Goal: Task Accomplishment & Management: Use online tool/utility

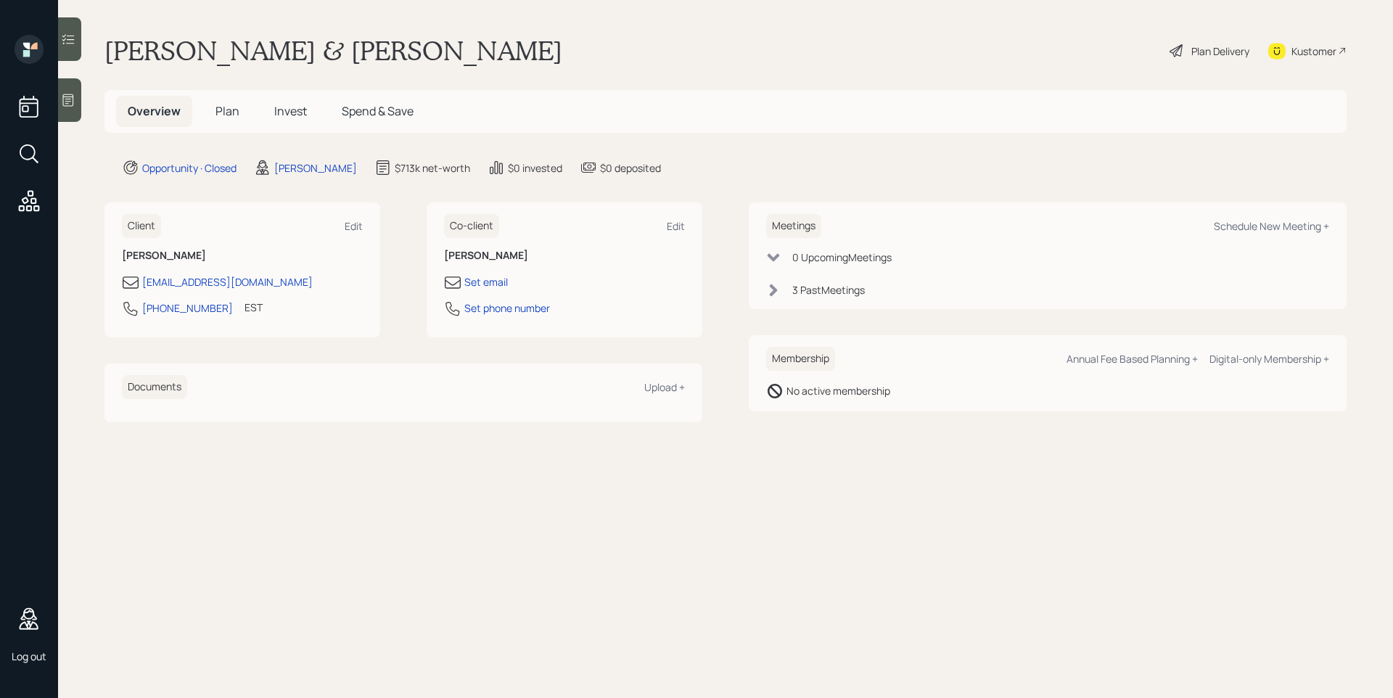
click at [68, 105] on icon at bounding box center [68, 100] width 11 height 12
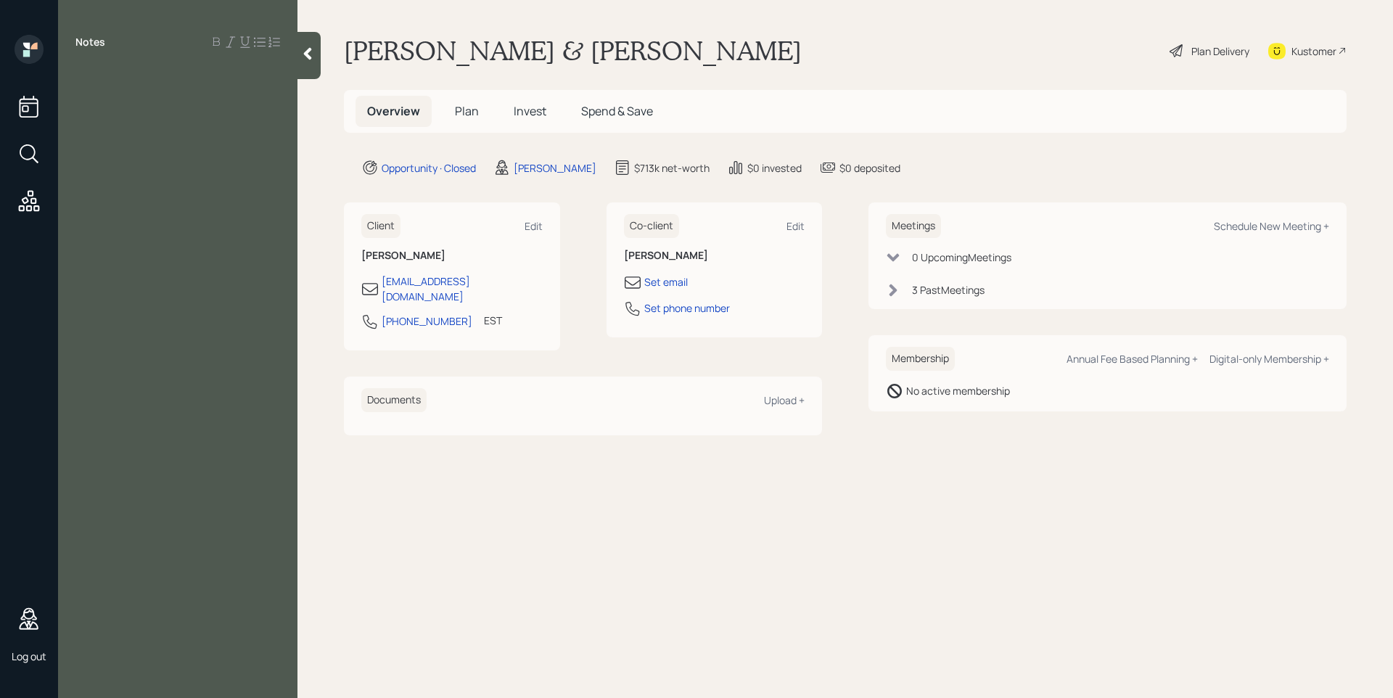
click at [305, 52] on icon at bounding box center [307, 53] width 15 height 15
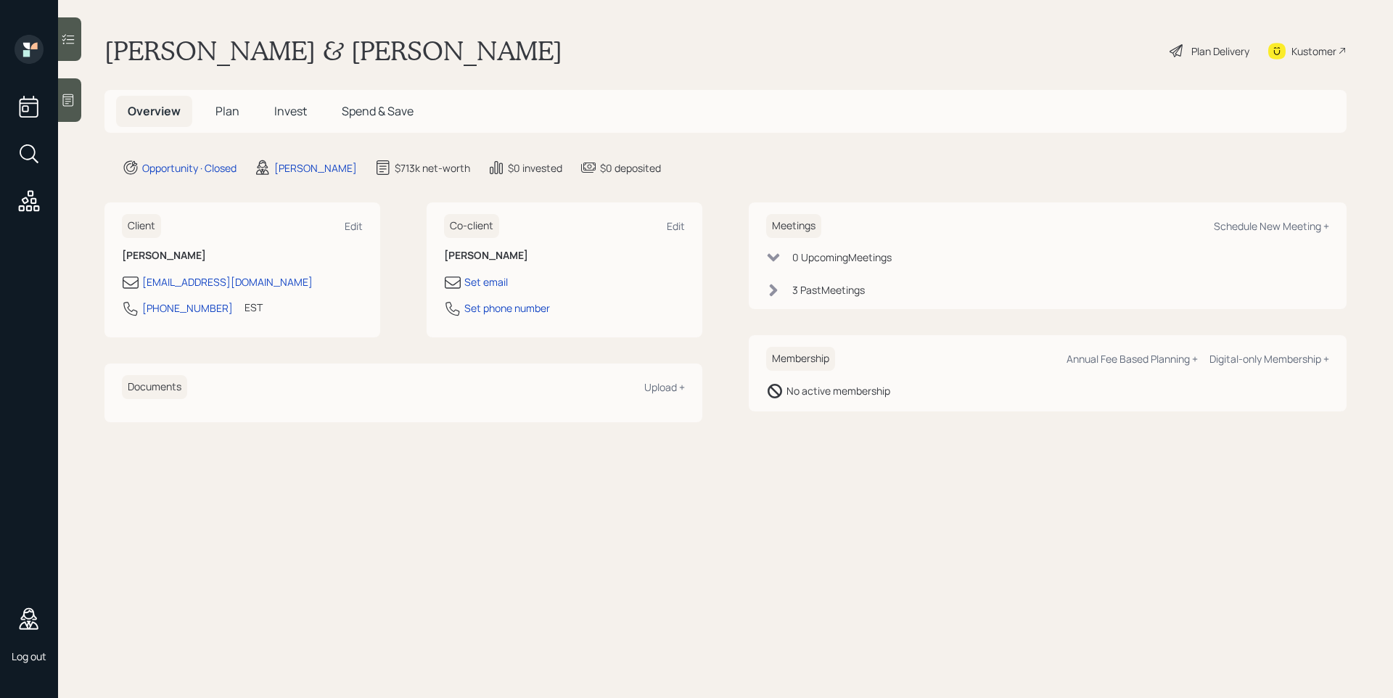
click at [871, 295] on div "3 Past Meeting s" at bounding box center [1047, 289] width 563 height 15
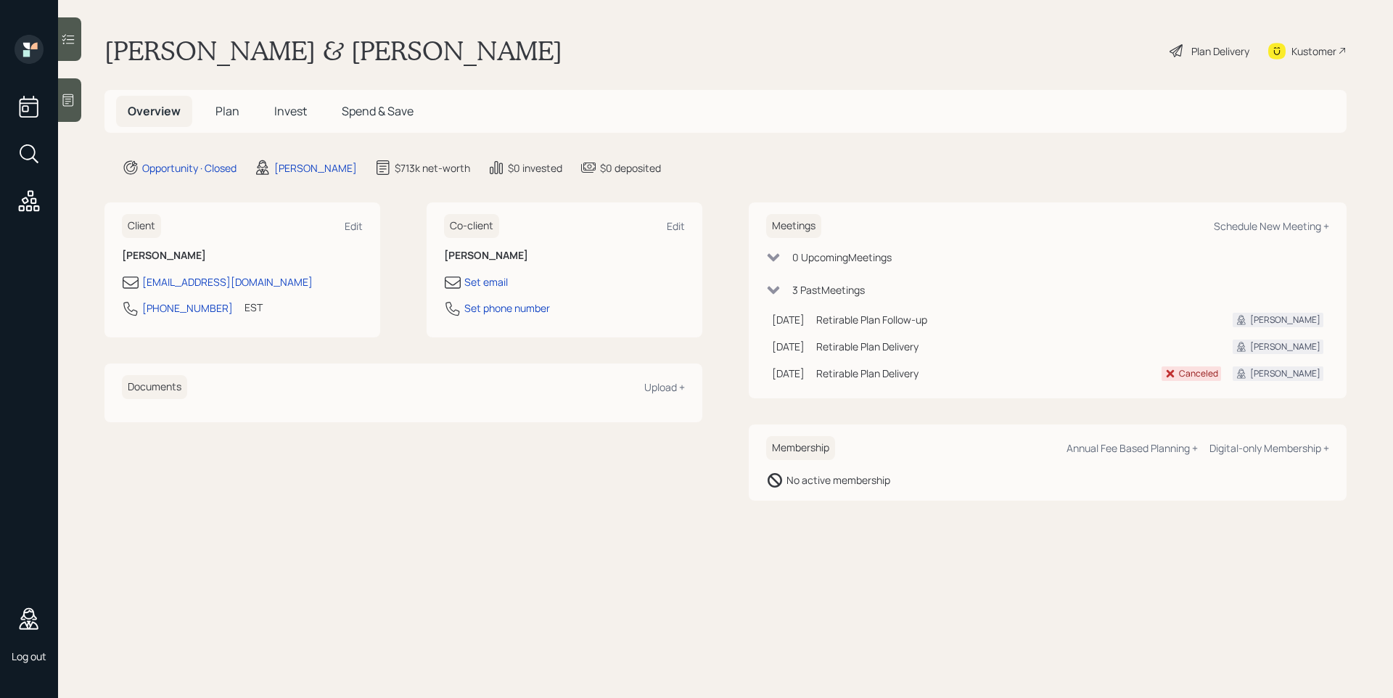
click at [1199, 54] on div "Plan Delivery" at bounding box center [1220, 51] width 58 height 15
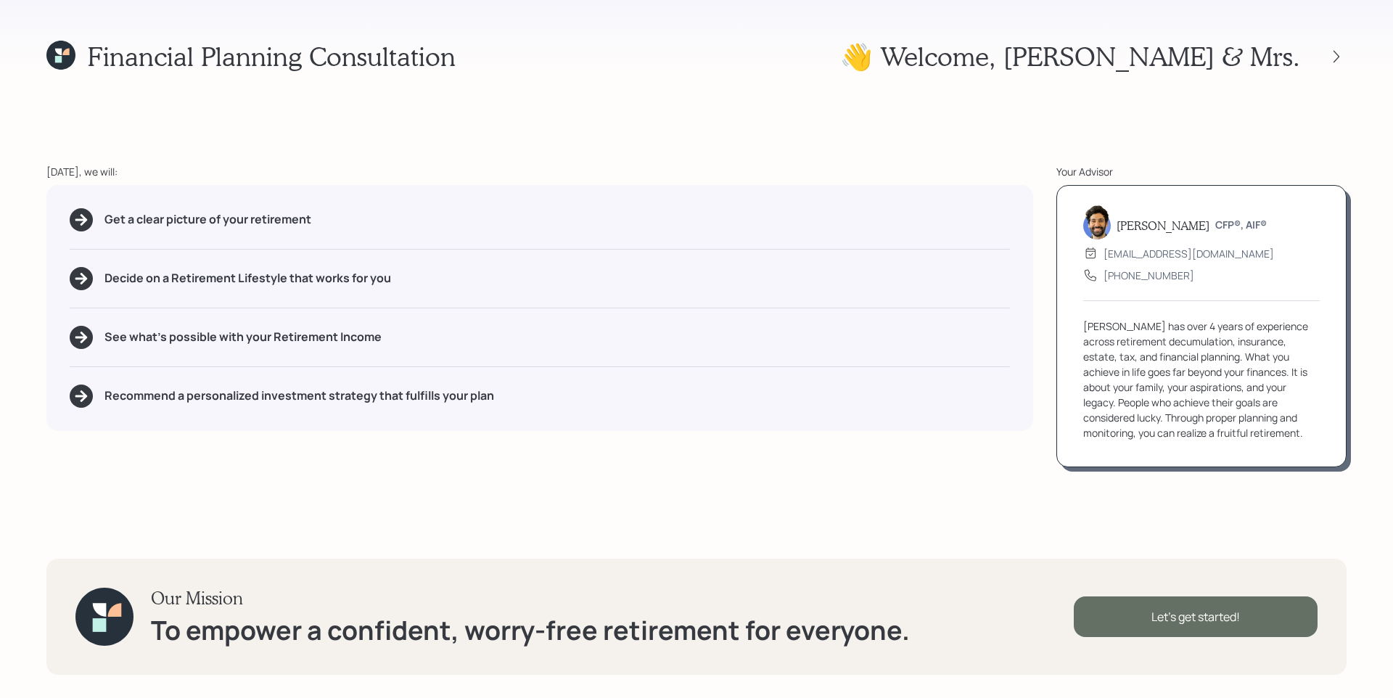
click at [1154, 610] on div "Let's get started!" at bounding box center [1196, 616] width 244 height 41
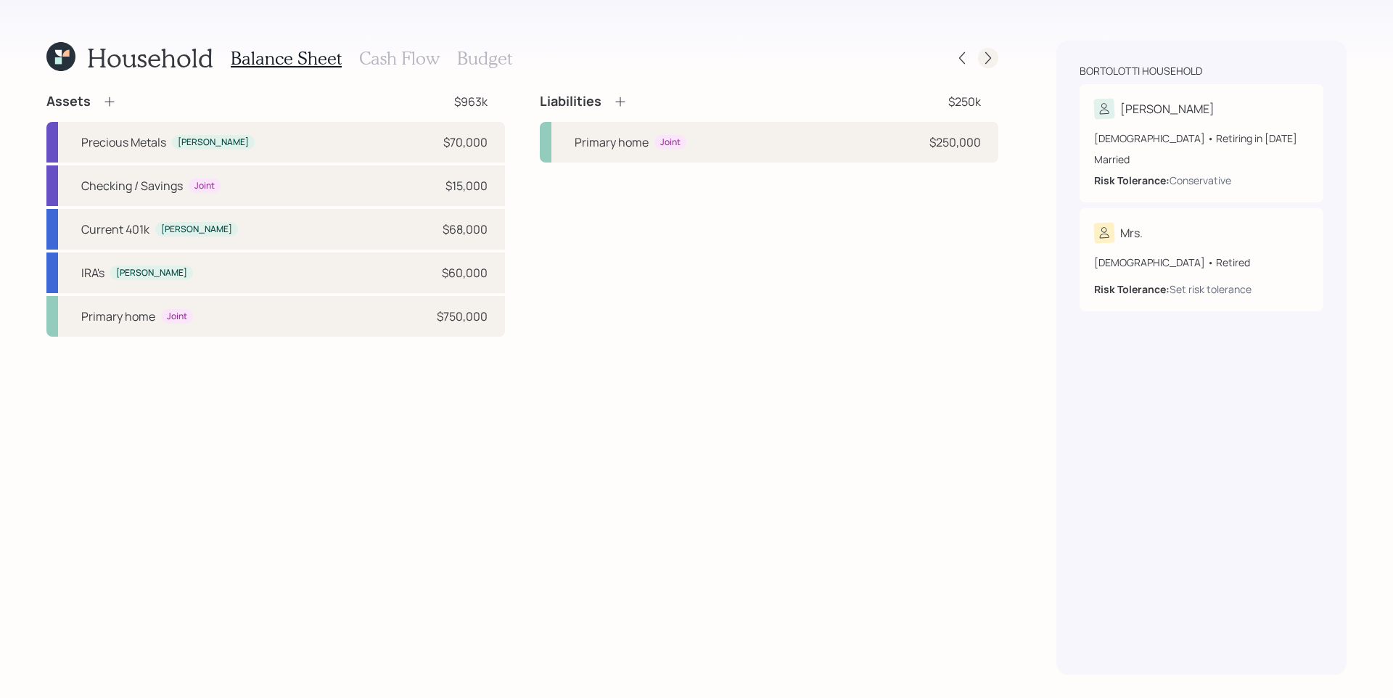
click at [993, 59] on icon at bounding box center [988, 58] width 15 height 15
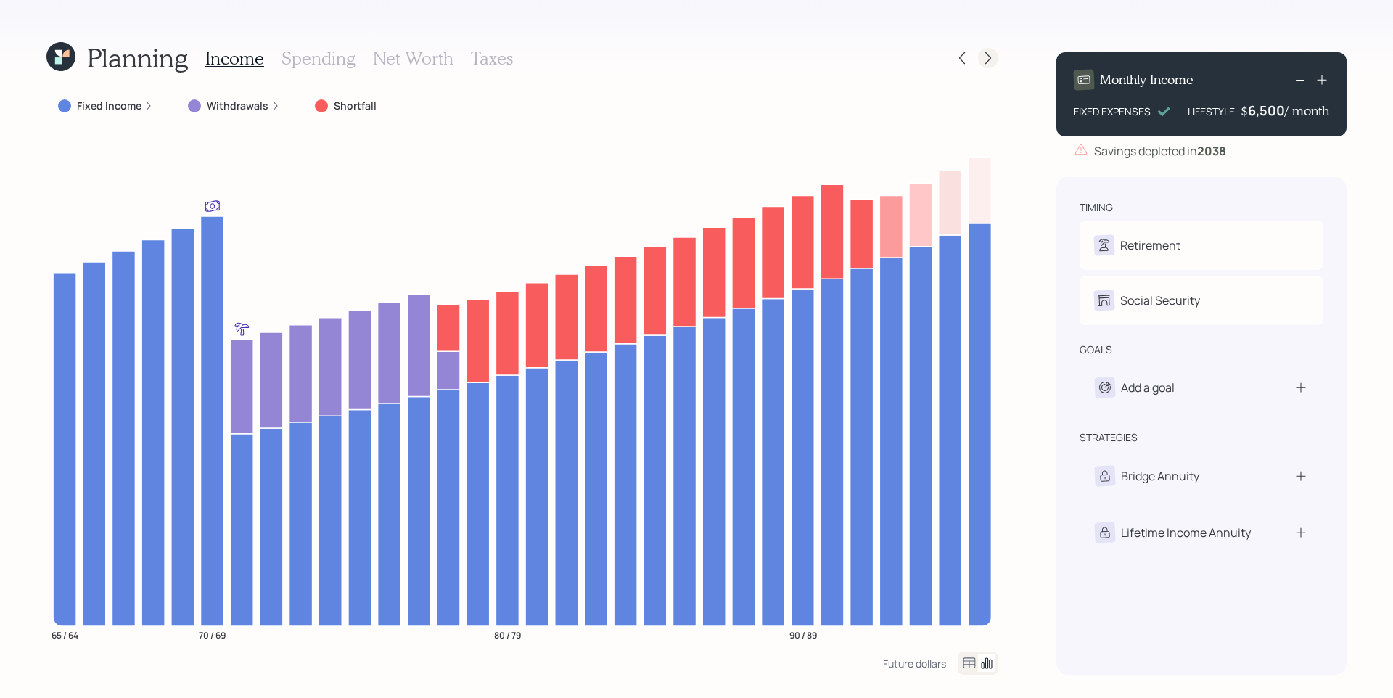
click at [989, 55] on icon at bounding box center [988, 58] width 15 height 15
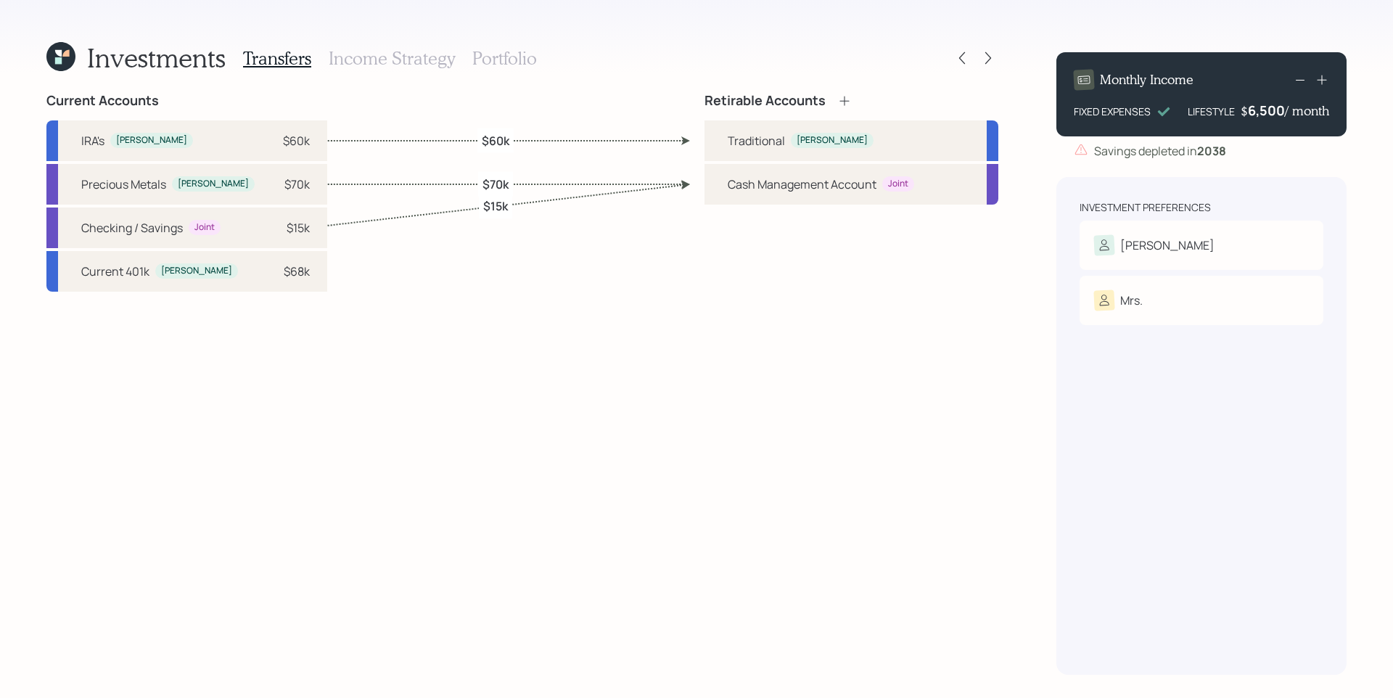
click at [989, 55] on icon at bounding box center [988, 58] width 15 height 15
click at [378, 55] on h3 "Income Strategy" at bounding box center [392, 58] width 126 height 21
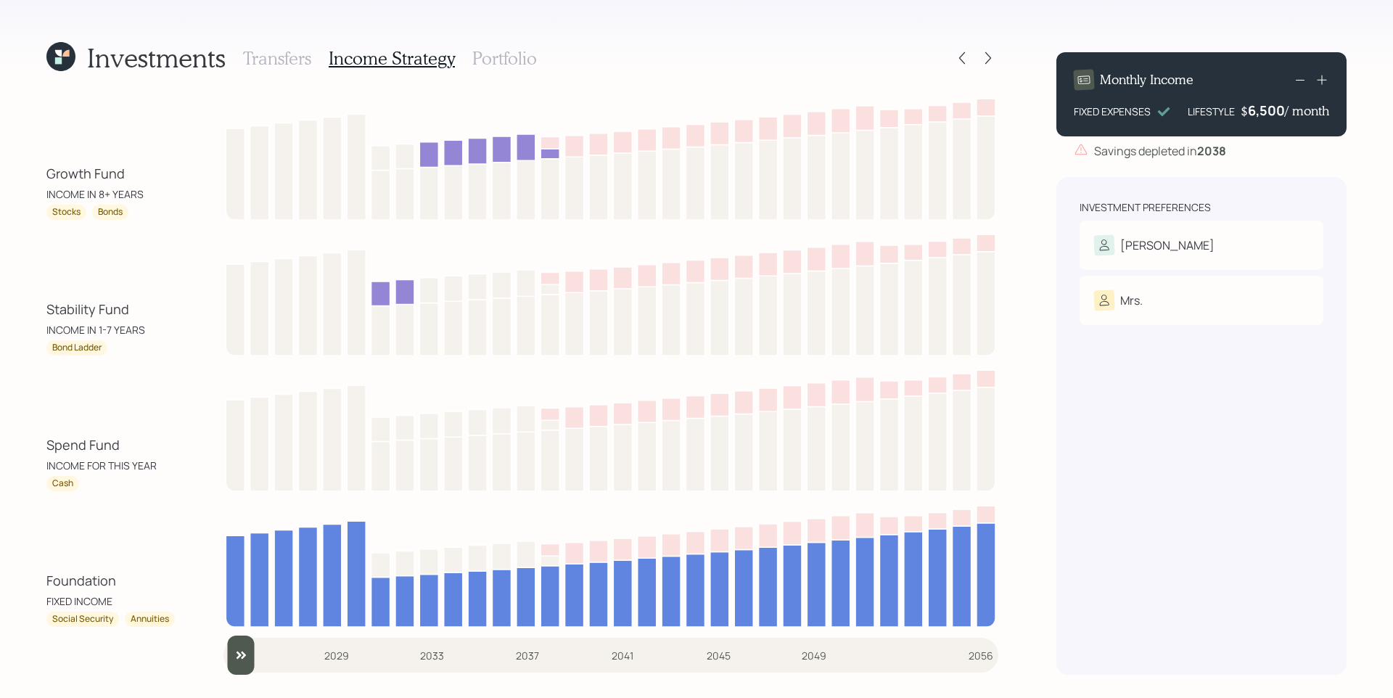
click at [511, 56] on h3 "Portfolio" at bounding box center [504, 58] width 65 height 21
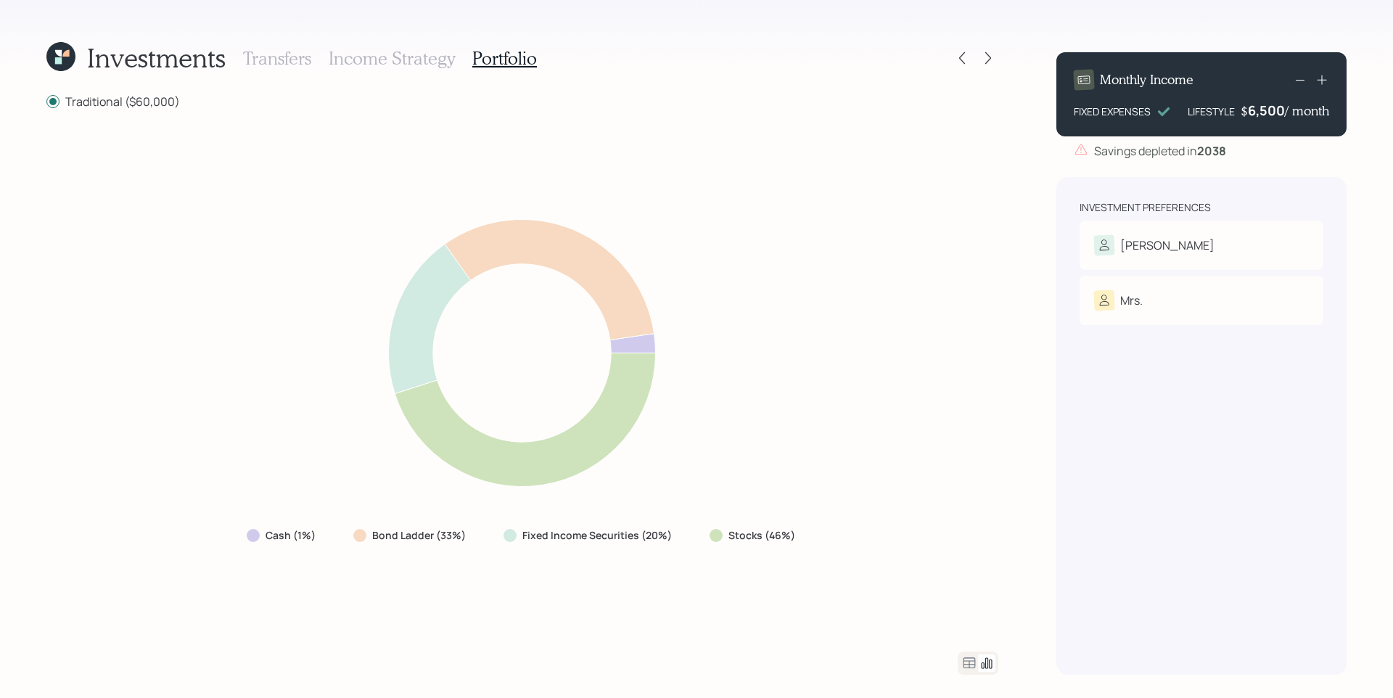
click at [398, 52] on h3 "Income Strategy" at bounding box center [392, 58] width 126 height 21
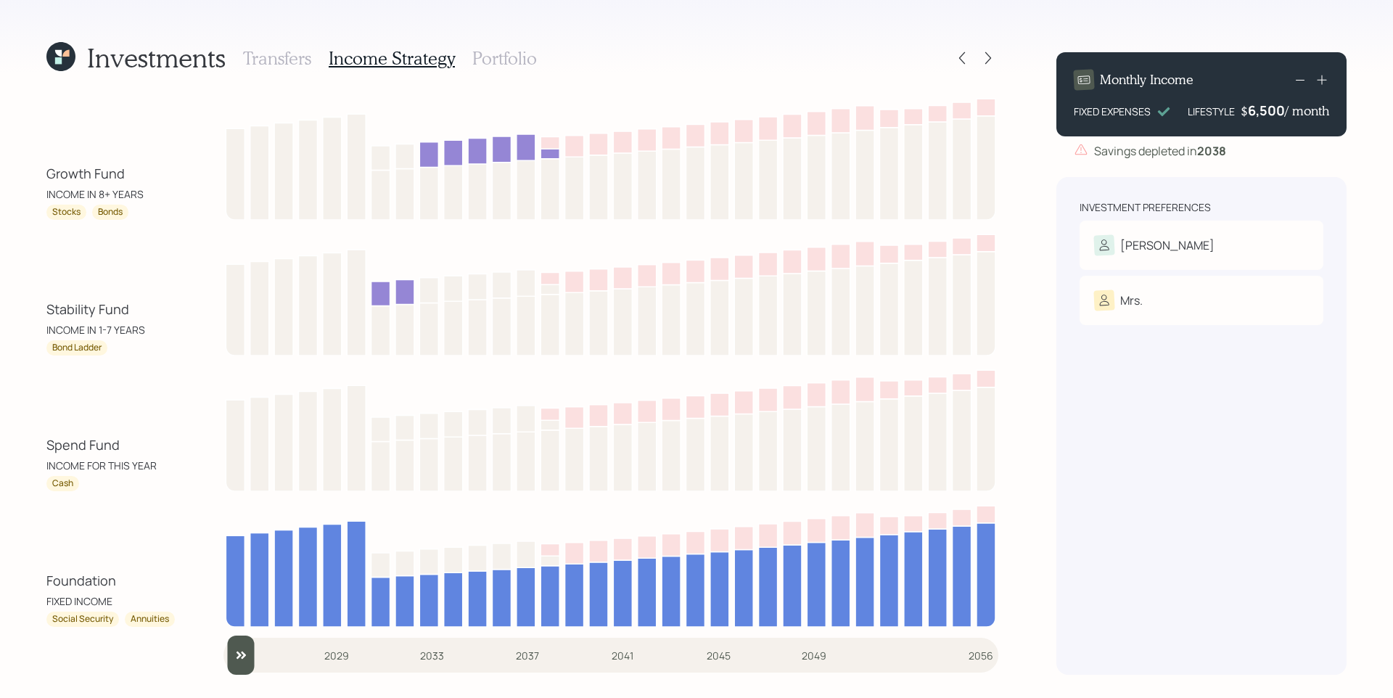
click at [289, 58] on h3 "Transfers" at bounding box center [277, 58] width 68 height 21
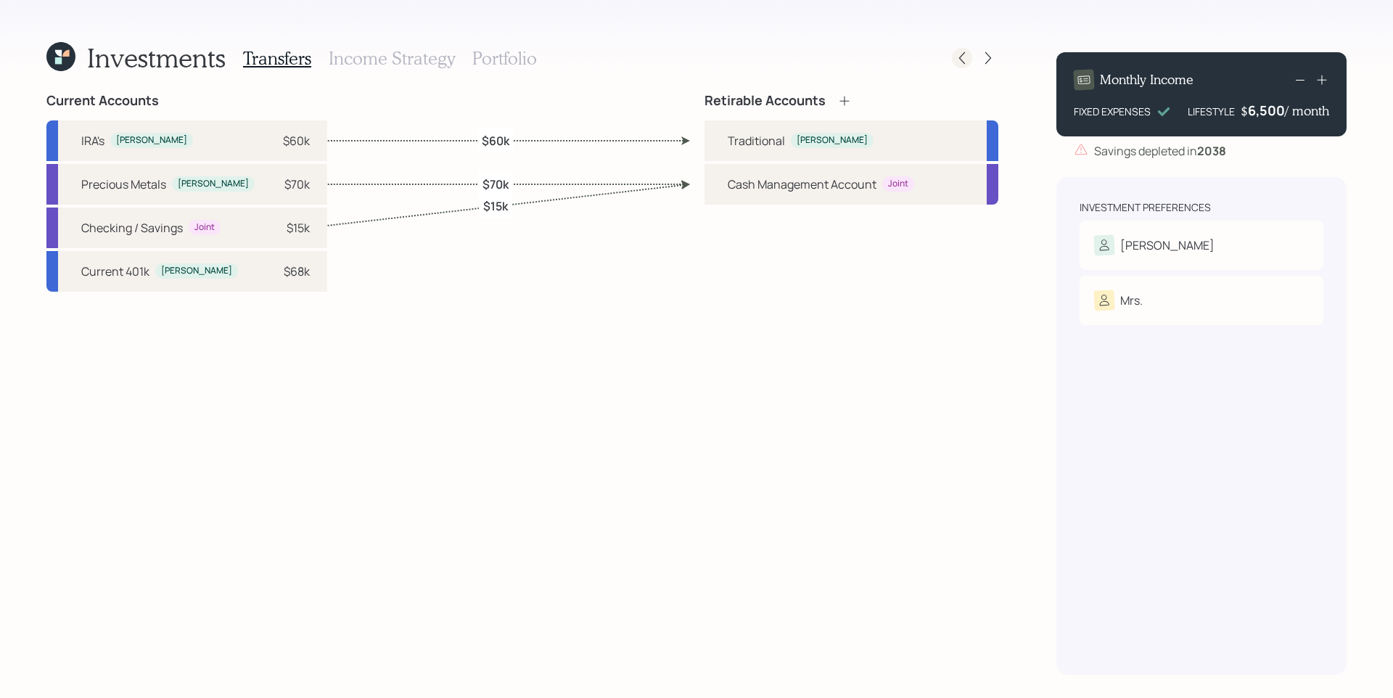
click at [967, 58] on icon at bounding box center [962, 58] width 15 height 15
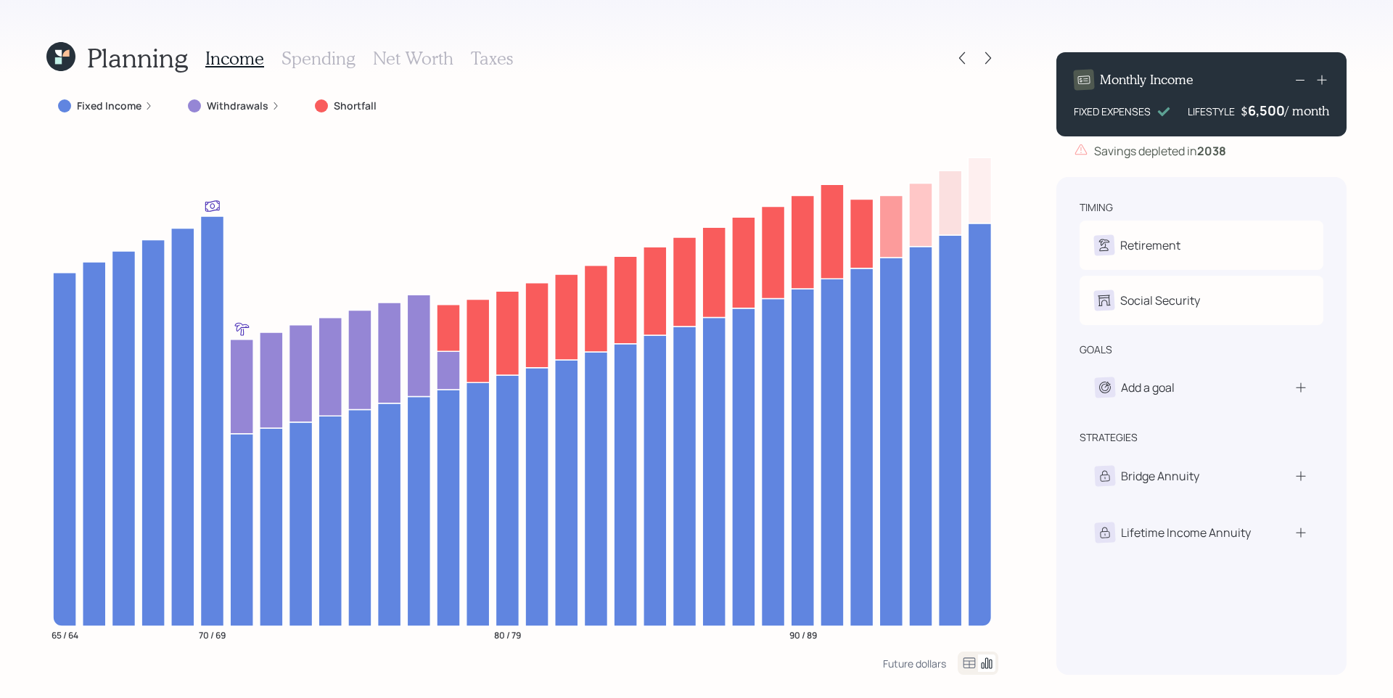
click at [966, 58] on icon at bounding box center [962, 58] width 15 height 15
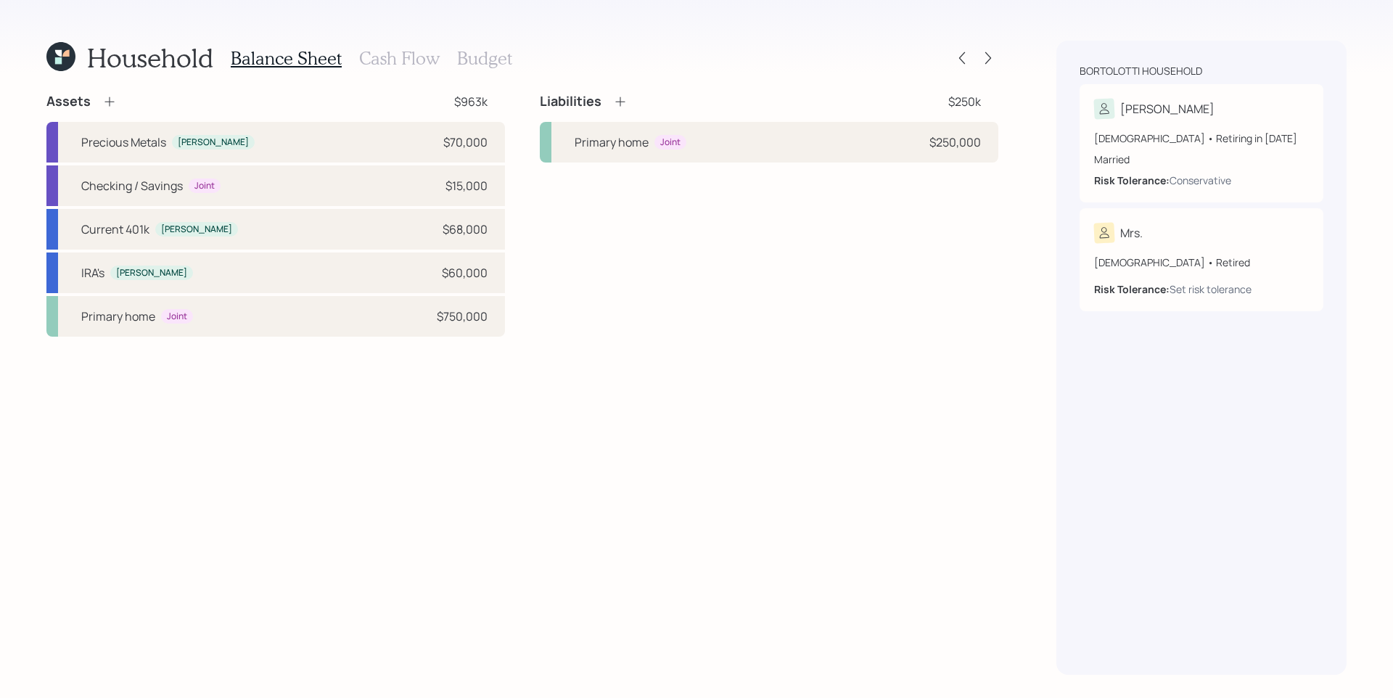
click at [966, 58] on icon at bounding box center [962, 58] width 15 height 15
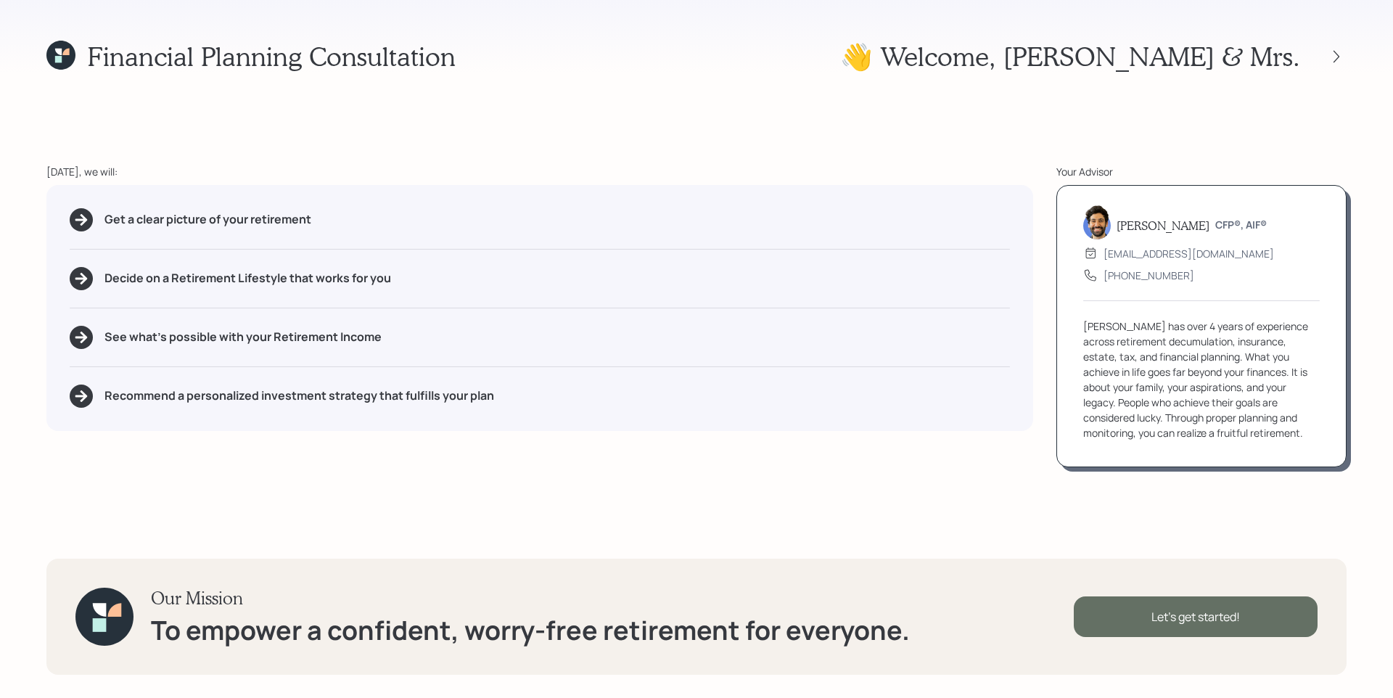
click at [1154, 607] on div "Let's get started!" at bounding box center [1196, 616] width 244 height 41
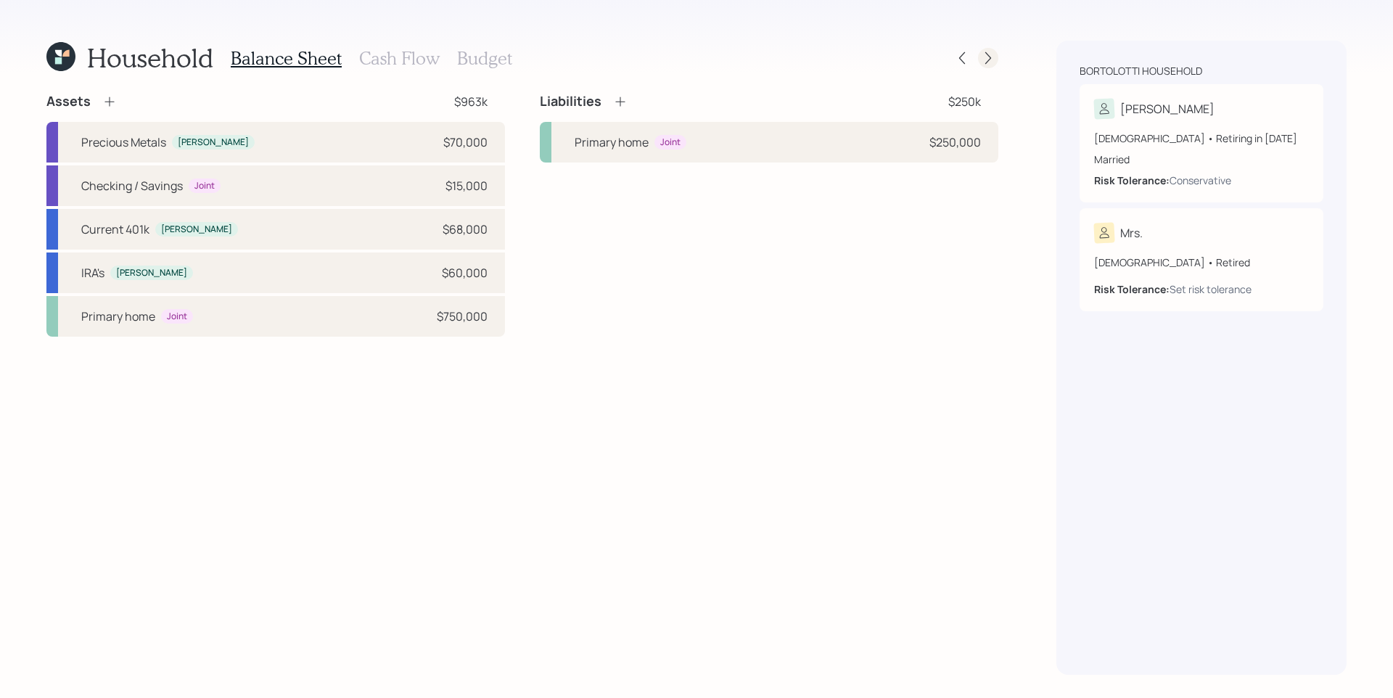
click at [993, 54] on icon at bounding box center [988, 58] width 15 height 15
